Goal: Task Accomplishment & Management: Complete application form

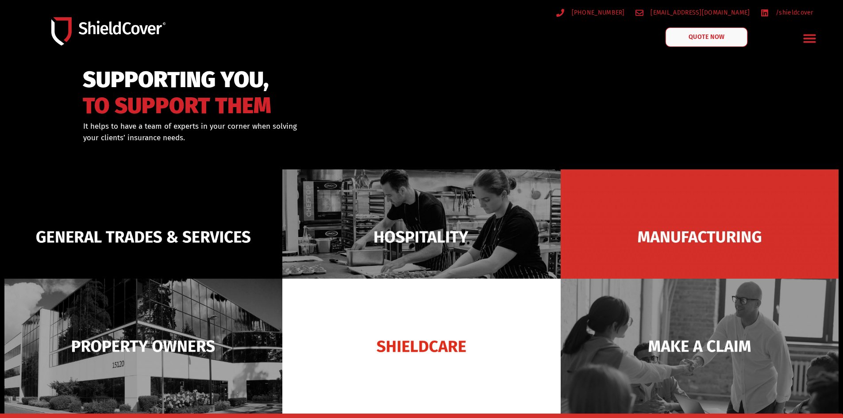
drag, startPoint x: 0, startPoint y: 0, endPoint x: 725, endPoint y: 39, distance: 726.5
click at [725, 39] on link "QUOTE NOW" at bounding box center [706, 36] width 82 height 19
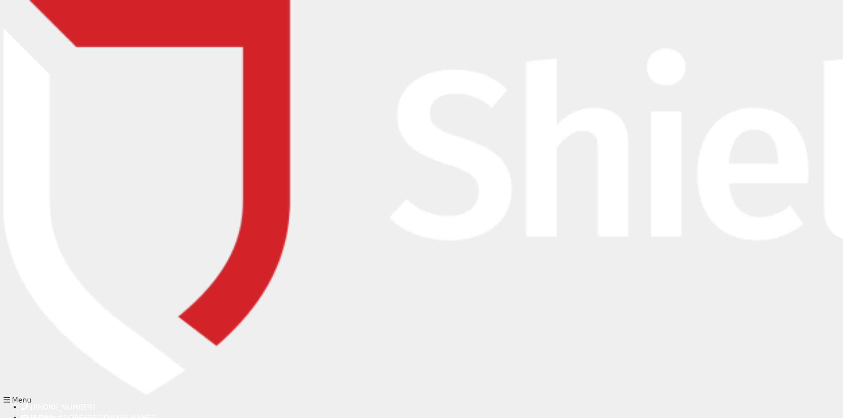
type input "Marijay"
type input "Labrador"
type input "[PERSON_NAME][EMAIL_ADDRESS][DOMAIN_NAME]"
type input "0466072218"
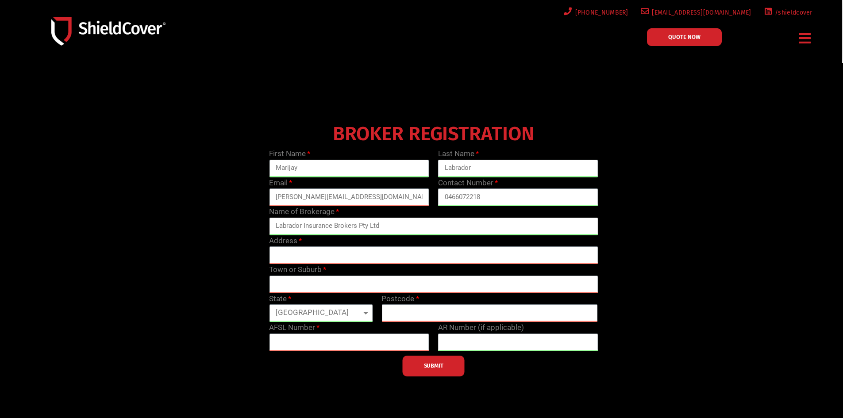
type input "Labrador Insurance Brokers Pty Ltd"
type input "P"
click at [401, 254] on input "Level [STREET_ADDRESS][PERSON_NAME]" at bounding box center [433, 256] width 329 height 18
type input "Level [STREET_ADDRESS][PERSON_NAME]"
click at [394, 282] on input "text" at bounding box center [433, 285] width 329 height 18
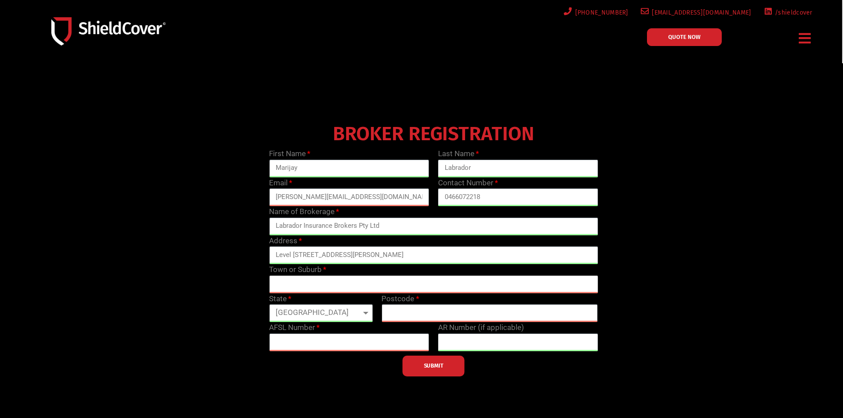
paste input "Parramatta"
click at [275, 282] on input "Parramatta" at bounding box center [433, 285] width 329 height 18
type input "Parramatta"
click at [317, 318] on select "[GEOGRAPHIC_DATA] [GEOGRAPHIC_DATA] [GEOGRAPHIC_DATA] [GEOGRAPHIC_DATA] [GEOGRA…" at bounding box center [321, 314] width 104 height 18
select select "[GEOGRAPHIC_DATA]"
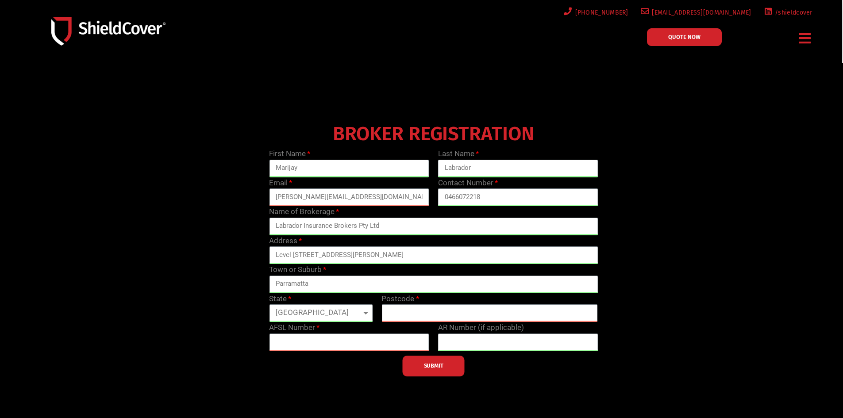
click at [269, 305] on select "[GEOGRAPHIC_DATA] [GEOGRAPHIC_DATA] [GEOGRAPHIC_DATA] [GEOGRAPHIC_DATA] [GEOGRA…" at bounding box center [321, 314] width 104 height 18
click at [413, 317] on input "text" at bounding box center [490, 314] width 216 height 18
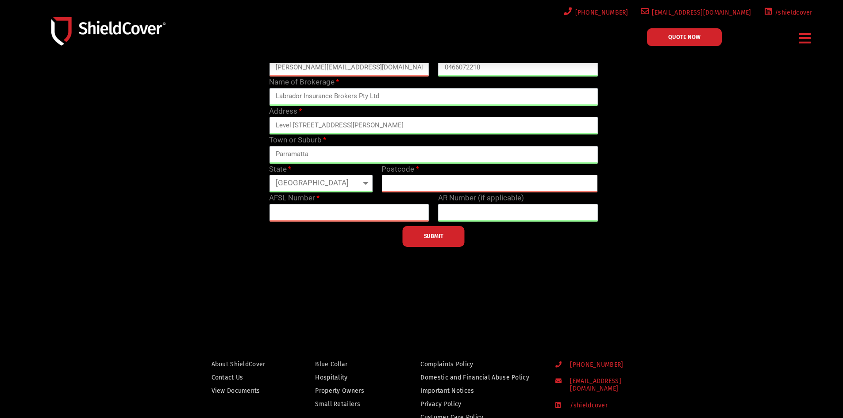
scroll to position [133, 0]
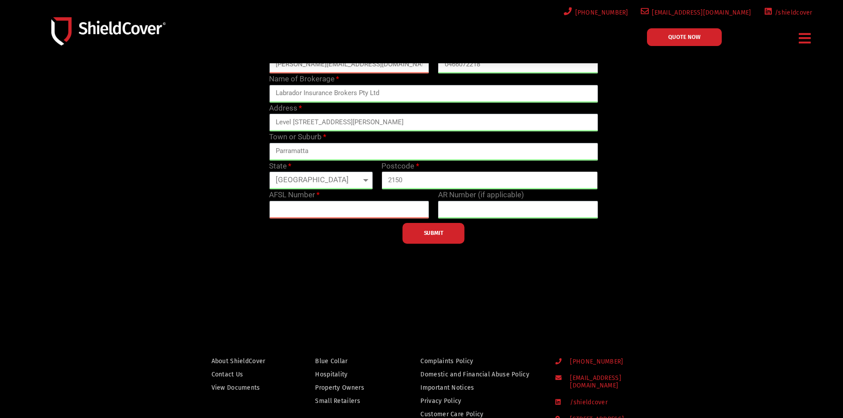
type input "2150"
click at [408, 215] on input "text" at bounding box center [349, 210] width 160 height 18
click at [420, 240] on button "SUBMIT" at bounding box center [434, 233] width 62 height 21
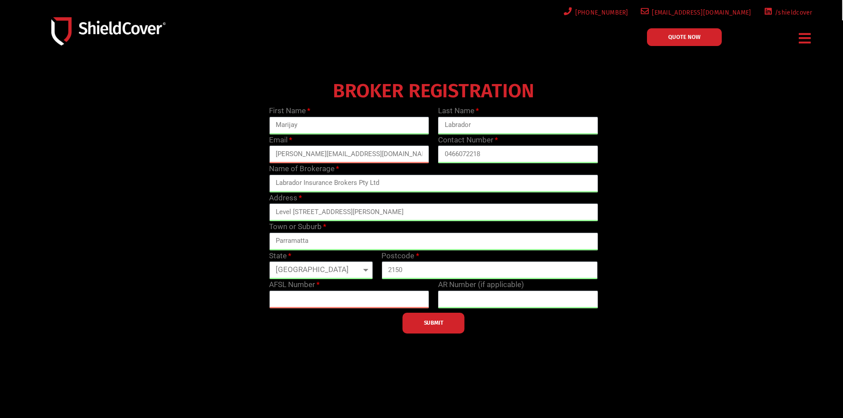
scroll to position [0, 0]
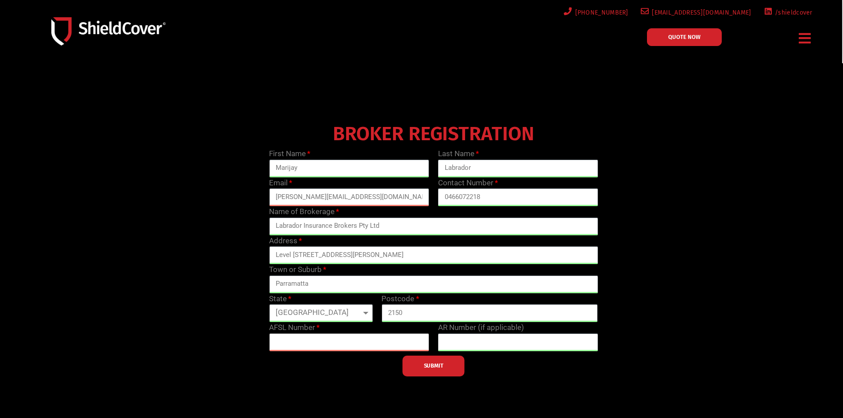
click at [338, 343] on input "text" at bounding box center [349, 343] width 160 height 18
click at [412, 351] on div "SUBMIT" at bounding box center [434, 363] width 338 height 25
click at [412, 340] on input "text" at bounding box center [349, 343] width 160 height 18
paste input "233750"
type input "233750"
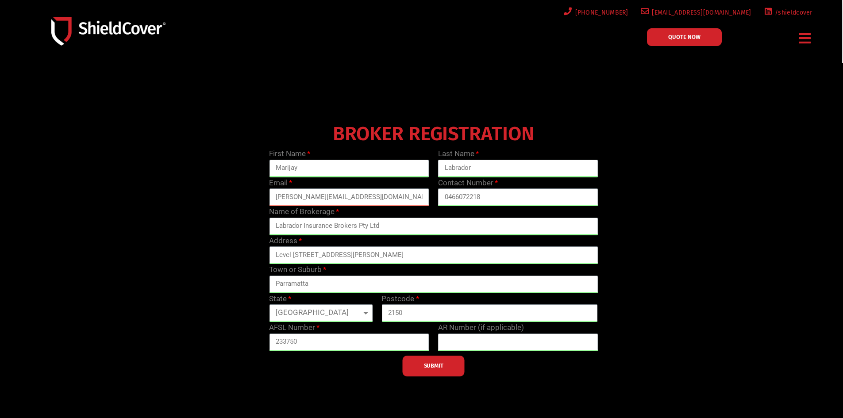
click at [419, 371] on button "SUBMIT" at bounding box center [434, 366] width 62 height 21
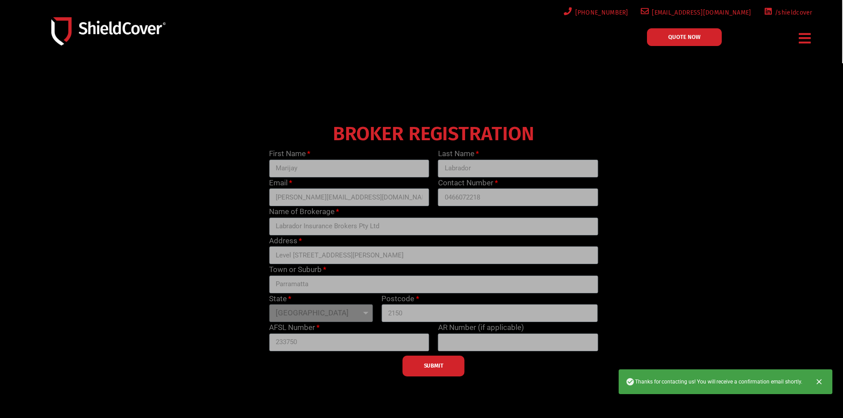
click at [565, 388] on div at bounding box center [421, 253] width 843 height 381
